Goal: Check status

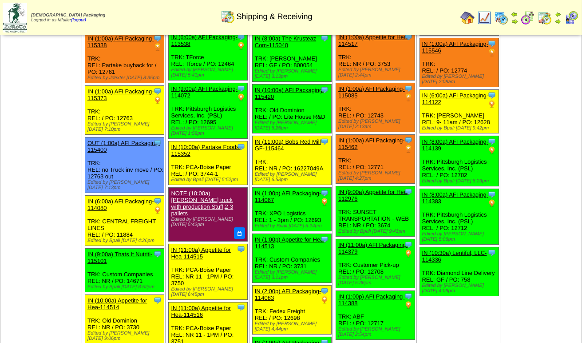
scroll to position [133, 0]
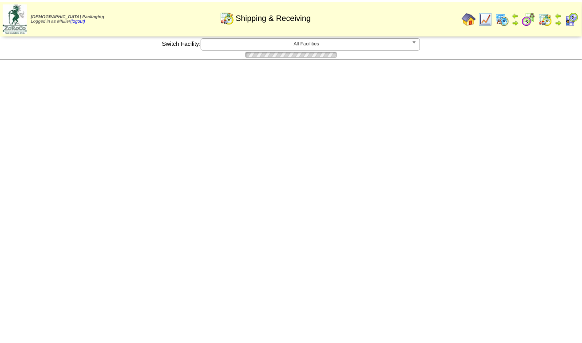
scroll to position [133, 0]
